Goal: Complete application form: Complete application form

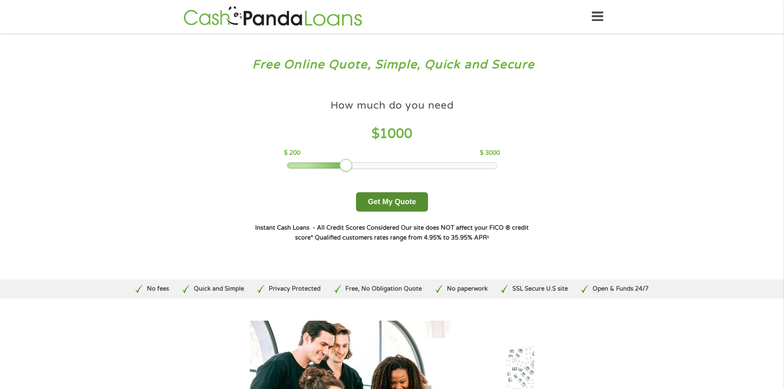
click at [360, 202] on button "Get My Quote" at bounding box center [392, 201] width 72 height 19
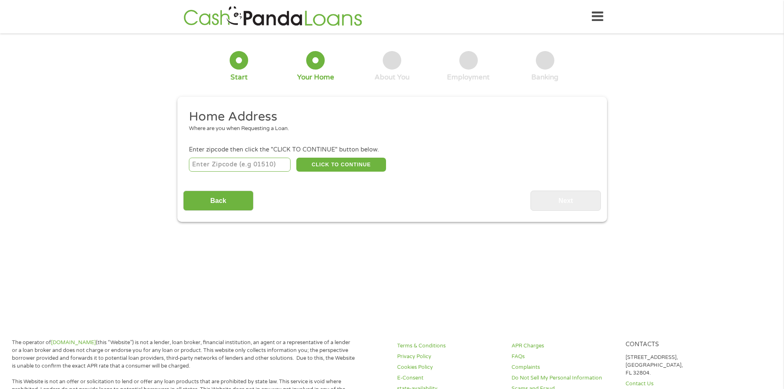
click at [218, 163] on input "number" at bounding box center [240, 165] width 102 height 14
type input "28654"
click at [328, 165] on button "CLICK TO CONTINUE" at bounding box center [341, 165] width 90 height 14
type input "28654"
type input "Moravian Falls"
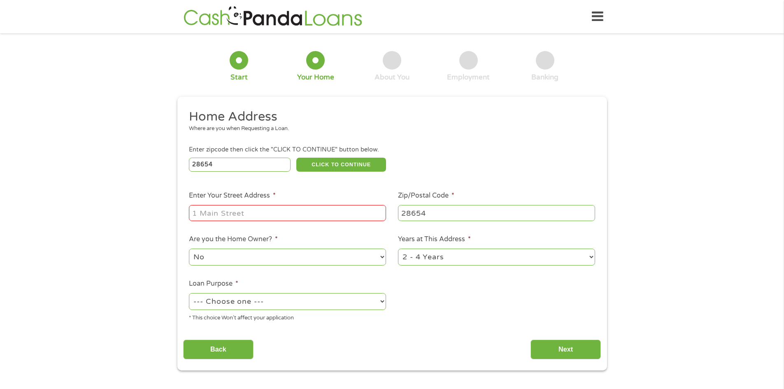
click at [312, 217] on input "Enter Your Street Address *" at bounding box center [287, 213] width 197 height 16
type input "215 Moravian Mill Road"
click at [351, 261] on select "No Yes" at bounding box center [287, 257] width 197 height 17
click at [189, 249] on select "No Yes" at bounding box center [287, 257] width 197 height 17
click at [431, 254] on select "1 Year or less 1 - 2 Years 2 - 4 Years Over 4 Years" at bounding box center [496, 257] width 197 height 17
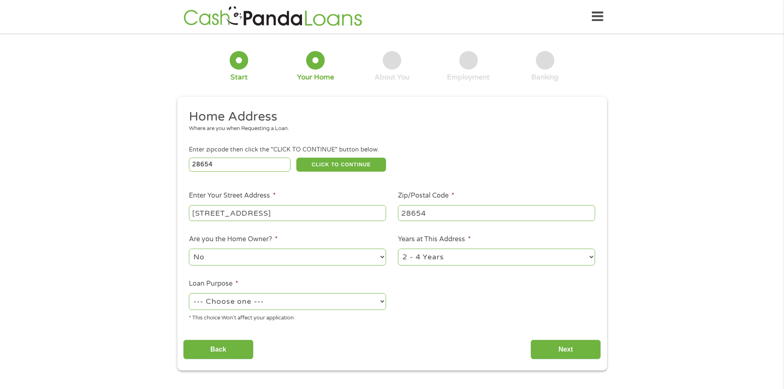
select select "60months"
click at [398, 249] on select "1 Year or less 1 - 2 Years 2 - 4 Years Over 4 Years" at bounding box center [496, 257] width 197 height 17
click at [347, 297] on select "--- Choose one --- Pay Bills Debt Consolidation Home Improvement Major Purchase…" at bounding box center [287, 301] width 197 height 17
select select "other"
click at [189, 293] on select "--- Choose one --- Pay Bills Debt Consolidation Home Improvement Major Purchase…" at bounding box center [287, 301] width 197 height 17
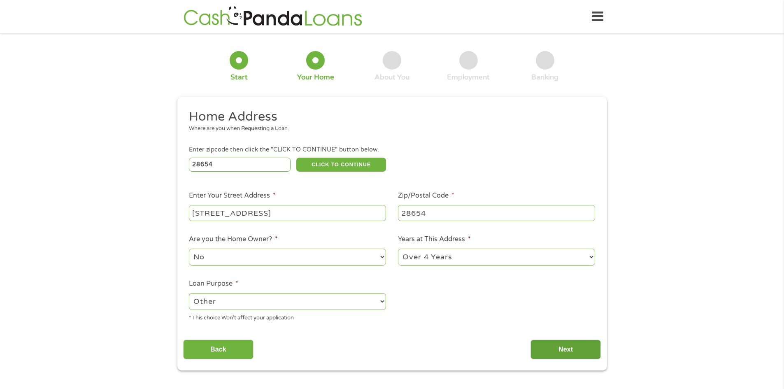
click at [538, 345] on input "Next" at bounding box center [566, 350] width 70 height 20
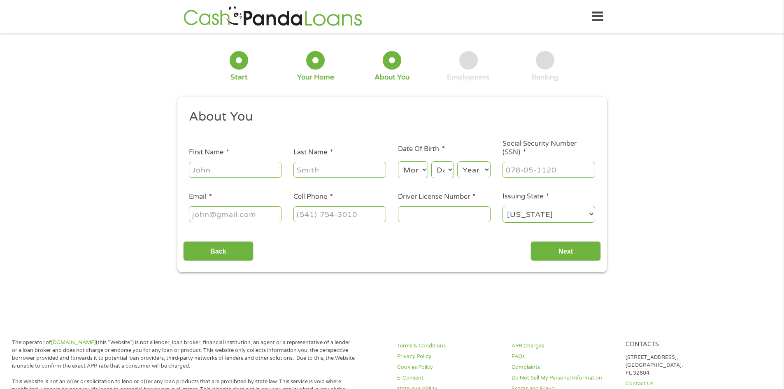
scroll to position [3, 3]
click at [260, 168] on input "First Name *" at bounding box center [235, 170] width 93 height 16
type input "Jodi"
type input "Russell"
type input "jodir546@gmail.com"
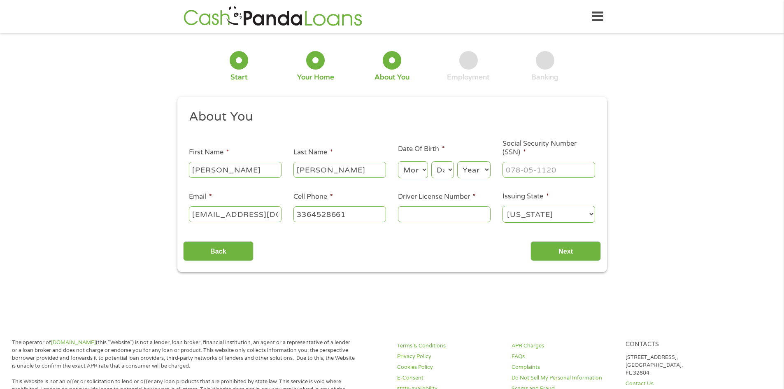
type input "(336) 452-8661"
click at [410, 173] on select "Month 1 2 3 4 5 6 7 8 9 10 11 12" at bounding box center [413, 169] width 30 height 17
select select "9"
click at [398, 161] on select "Month 1 2 3 4 5 6 7 8 9 10 11 12" at bounding box center [413, 169] width 30 height 17
click at [447, 169] on select "Day 1 2 3 4 5 6 7 8 9 10 11 12 13 14 15 16 17 18 19 20 21 22 23 24 25 26 27 28 …" at bounding box center [442, 169] width 22 height 17
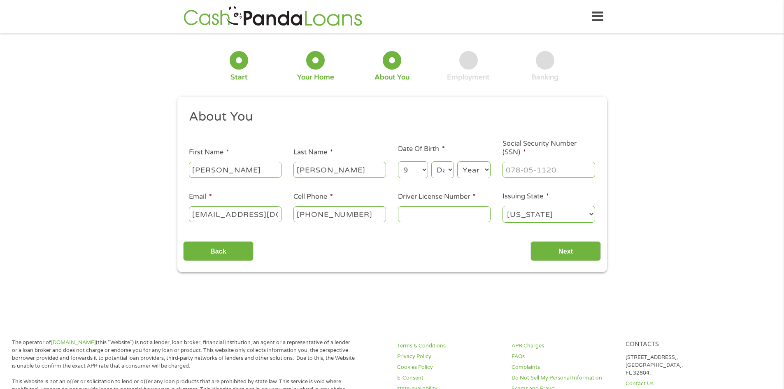
select select "18"
click at [431, 161] on select "Day 1 2 3 4 5 6 7 8 9 10 11 12 13 14 15 16 17 18 19 20 21 22 23 24 25 26 27 28 …" at bounding box center [442, 169] width 22 height 17
click at [471, 171] on select "Year 2007 2006 2005 2004 2003 2002 2001 2000 1999 1998 1997 1996 1995 1994 1993…" at bounding box center [473, 169] width 33 height 17
select select "1978"
click at [457, 161] on select "Year 2007 2006 2005 2004 2003 2002 2001 2000 1999 1998 1997 1996 1995 1994 1993…" at bounding box center [473, 169] width 33 height 17
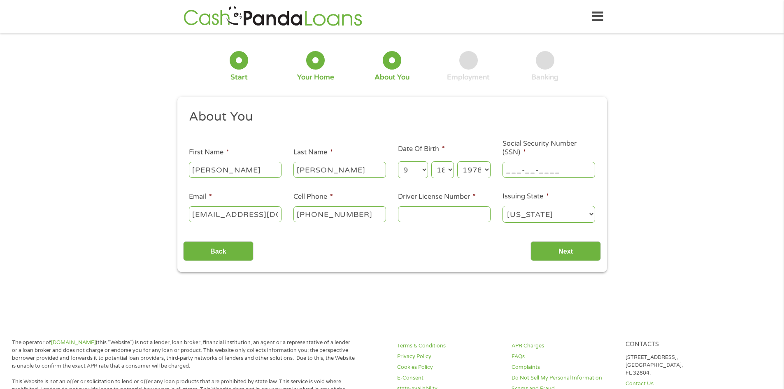
click at [522, 166] on input "___-__-____" at bounding box center [549, 170] width 93 height 16
type input "244-31-6221"
type input "jodishore6@gmail.com"
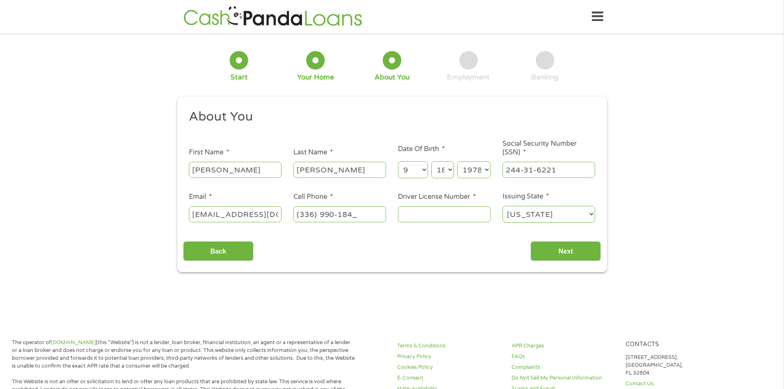
type input "(336) 990-1847"
type input "9941804"
click at [564, 248] on input "Next" at bounding box center [566, 251] width 70 height 20
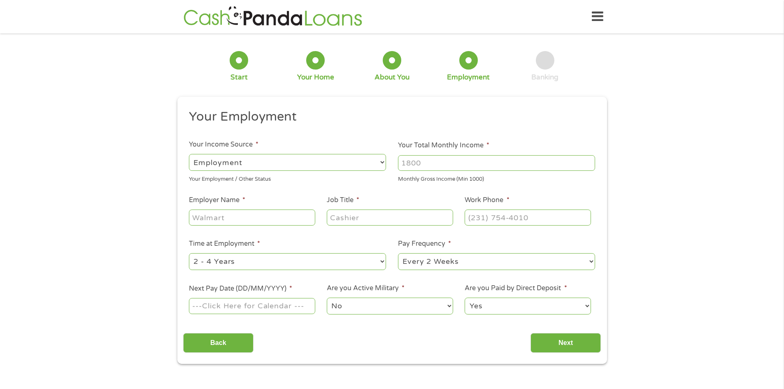
scroll to position [3, 3]
click at [281, 168] on select "--- Choose one --- Employment Self Employed Benefits" at bounding box center [287, 162] width 197 height 17
select select "benefits"
click at [189, 154] on select "--- Choose one --- Employment Self Employed Benefits" at bounding box center [287, 162] width 197 height 17
type input "Other"
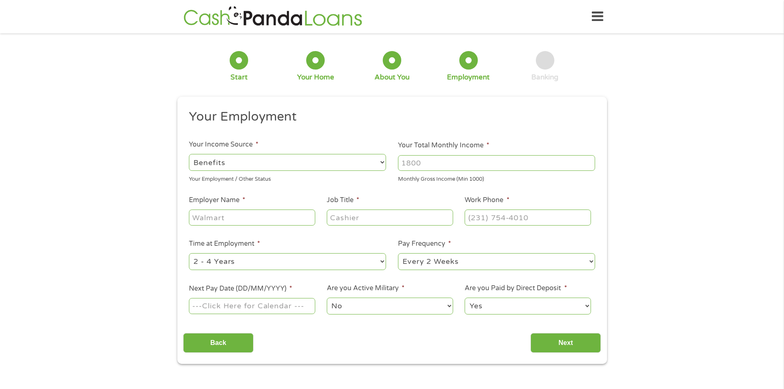
type input "(336) 990-1847"
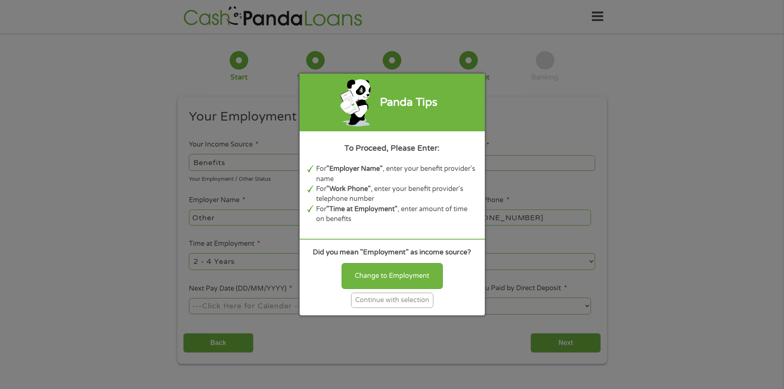
click at [359, 301] on div "Continue with selection" at bounding box center [392, 300] width 82 height 15
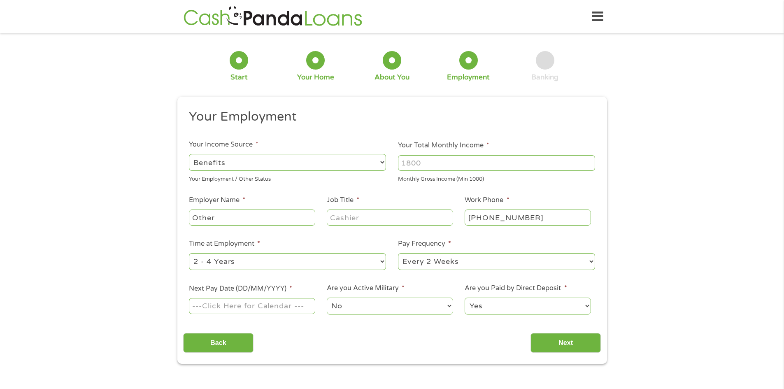
click at [482, 161] on input "Your Total Monthly Income *" at bounding box center [496, 163] width 197 height 16
type input "853"
